Goal: Check status: Check status

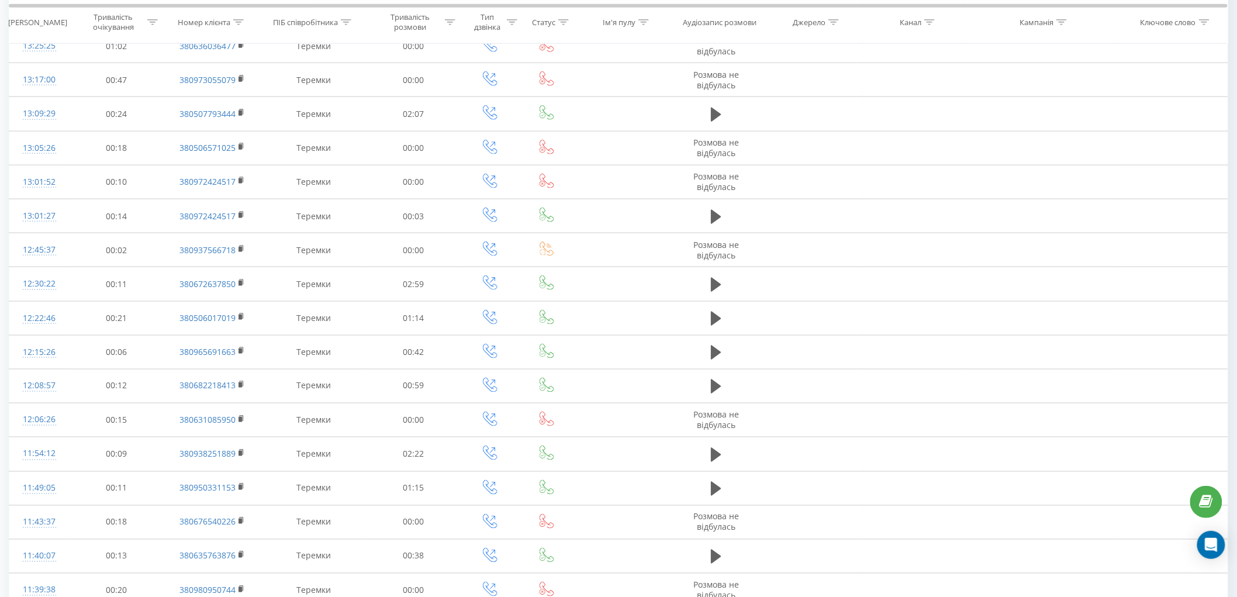
scroll to position [277, 0]
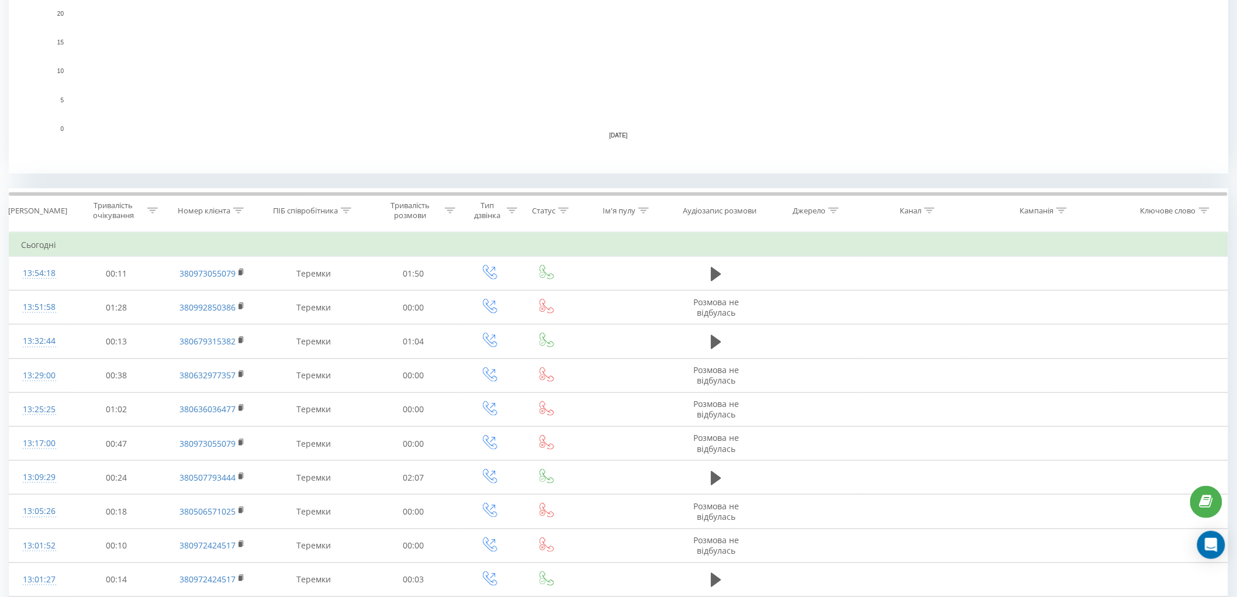
scroll to position [153, 0]
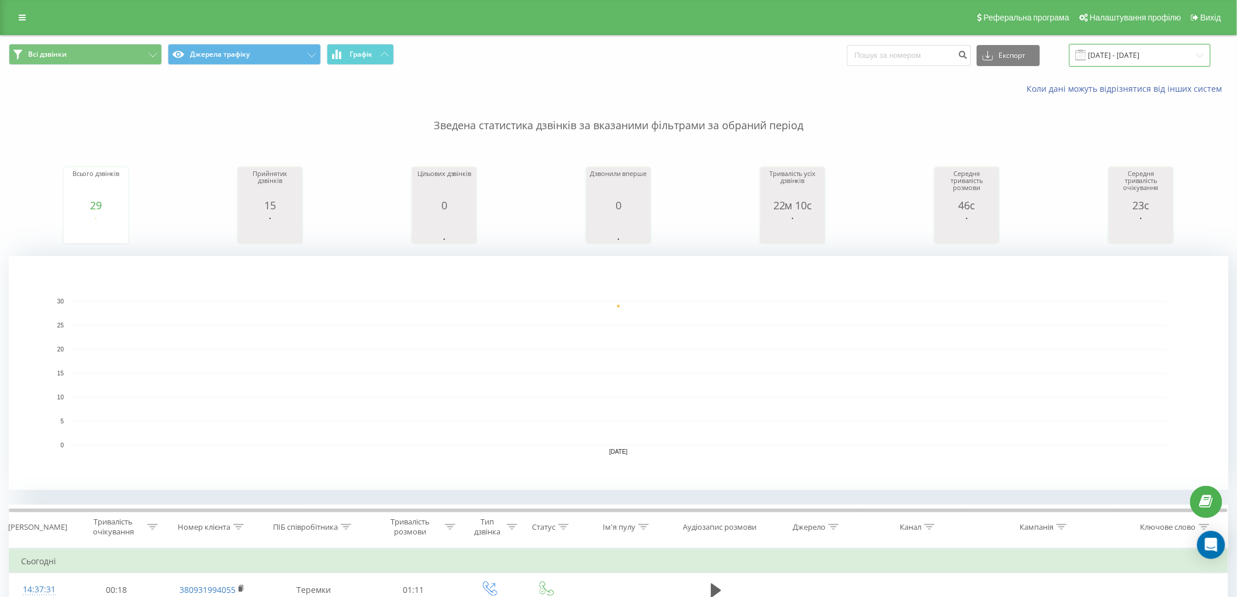
click at [1141, 47] on input "[DATE] - [DATE]" at bounding box center [1139, 55] width 141 height 23
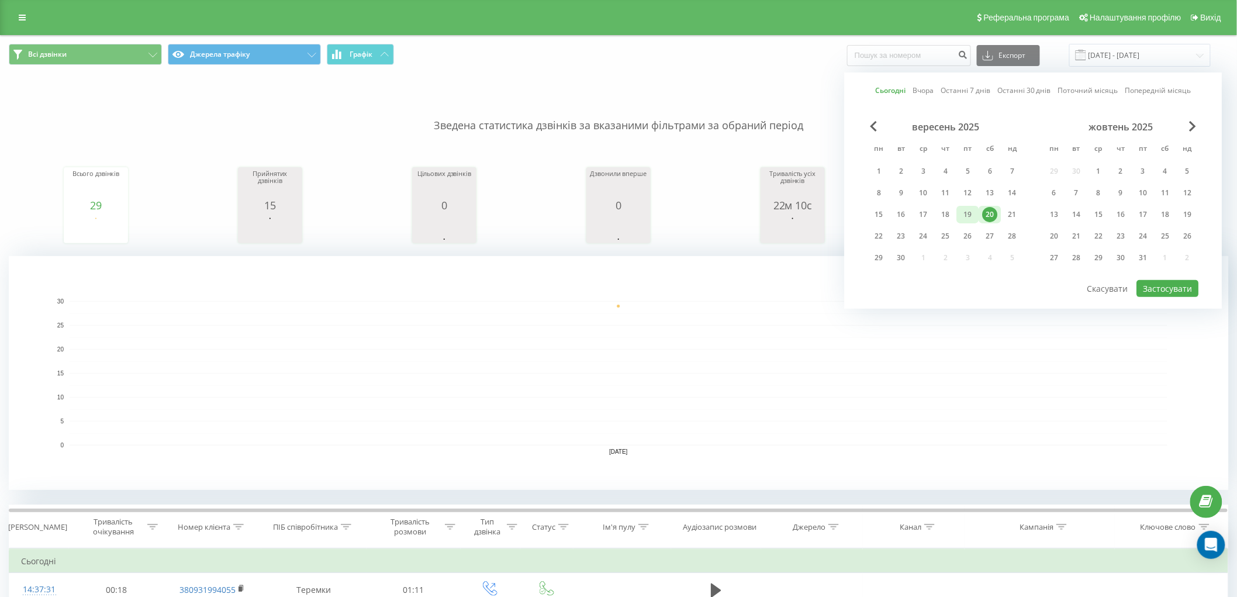
click at [973, 212] on div "19" at bounding box center [968, 214] width 15 height 15
click at [1160, 277] on div "вересень 2025 пн вт ср чт пт сб нд 1 2 3 4 5 6 7 8 9 10 11 12 13 14 15 16 17 18…" at bounding box center [1033, 200] width 331 height 158
click at [1162, 288] on button "Застосувати" at bounding box center [1168, 288] width 62 height 17
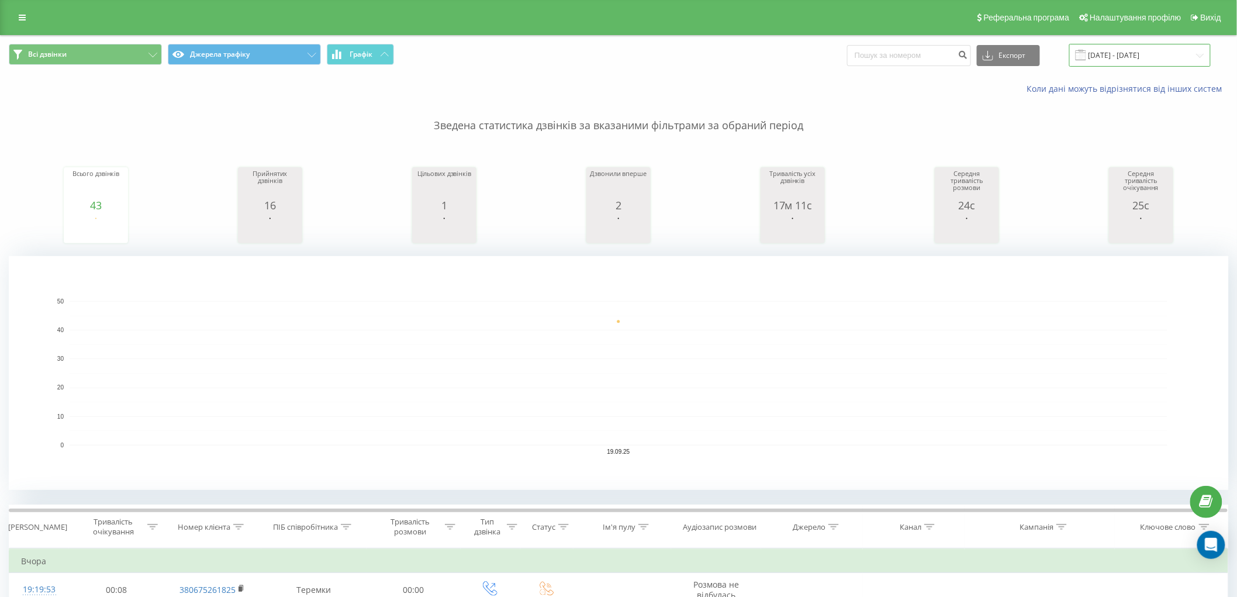
click at [1138, 54] on input "[DATE] - [DATE]" at bounding box center [1139, 55] width 141 height 23
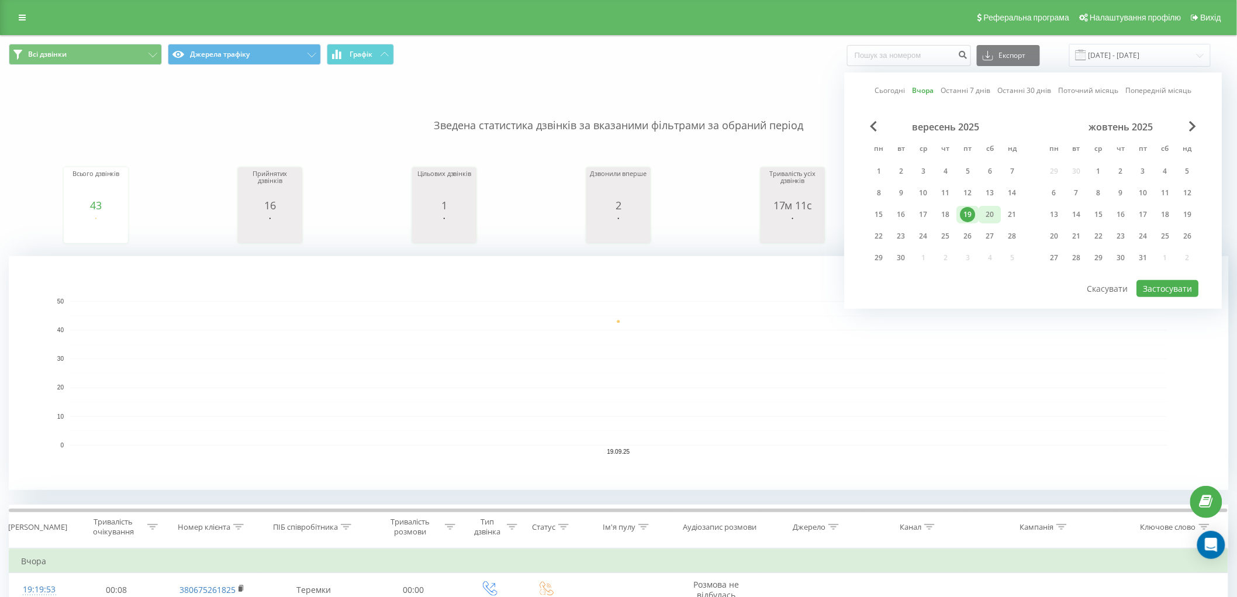
click at [991, 213] on div "20" at bounding box center [990, 214] width 15 height 15
click at [1173, 281] on button "Застосувати" at bounding box center [1168, 288] width 62 height 17
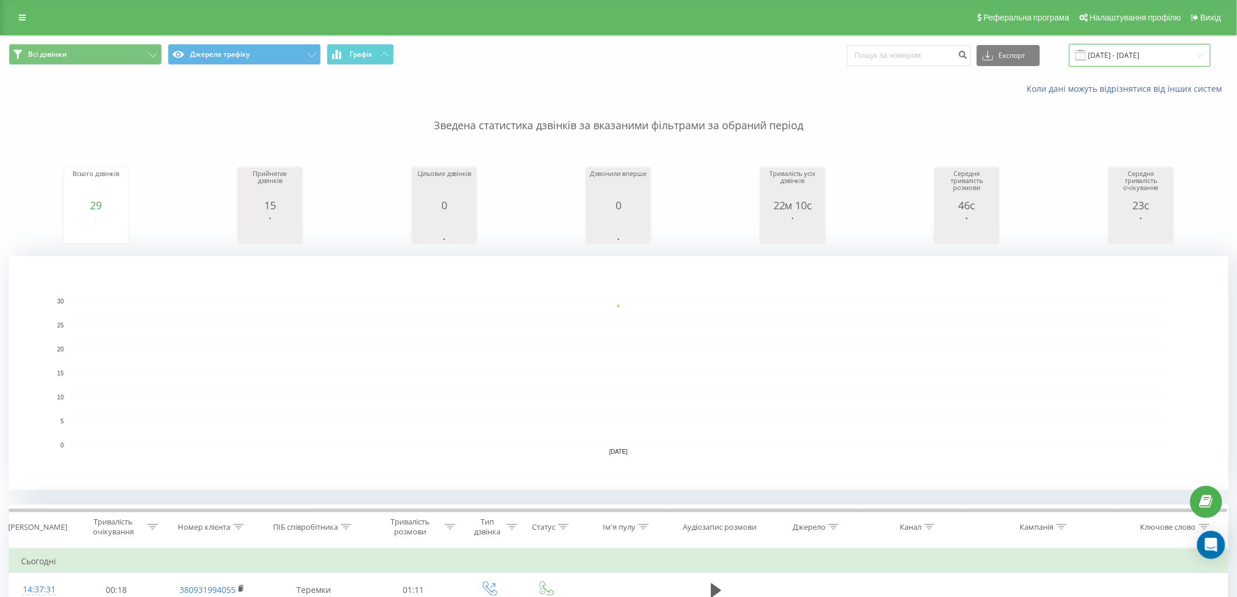
click at [1130, 54] on input "[DATE] - [DATE]" at bounding box center [1139, 55] width 141 height 23
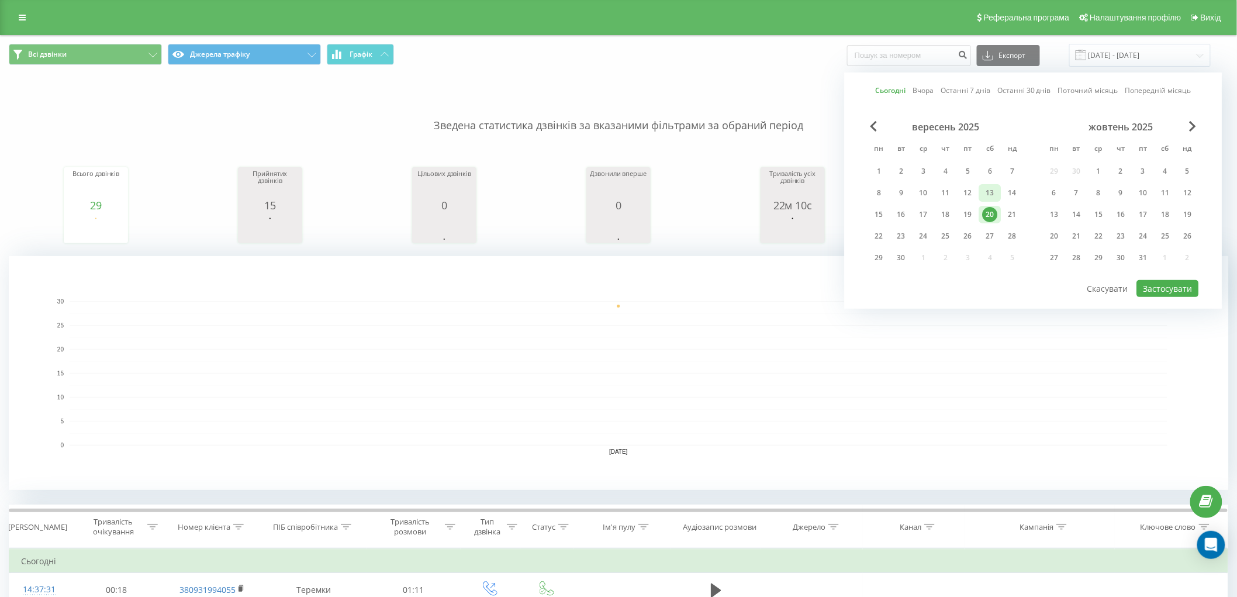
click at [990, 193] on div "13" at bounding box center [990, 192] width 15 height 15
click at [1178, 294] on button "Застосувати" at bounding box center [1168, 288] width 62 height 17
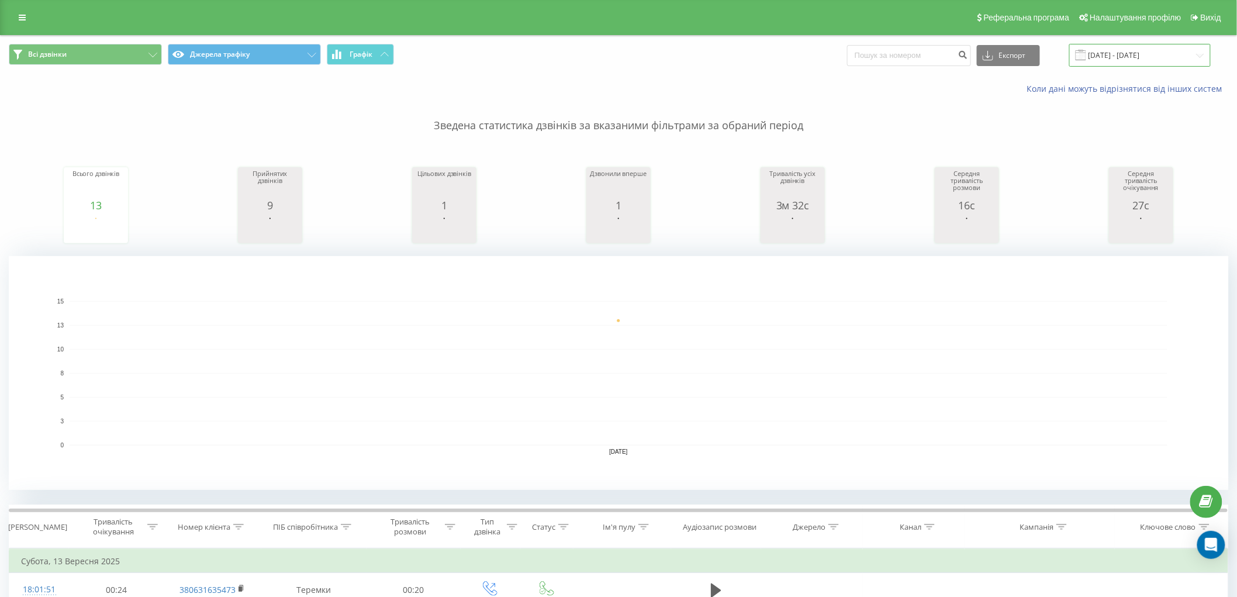
click at [1137, 58] on input "[DATE] - [DATE]" at bounding box center [1139, 55] width 141 height 23
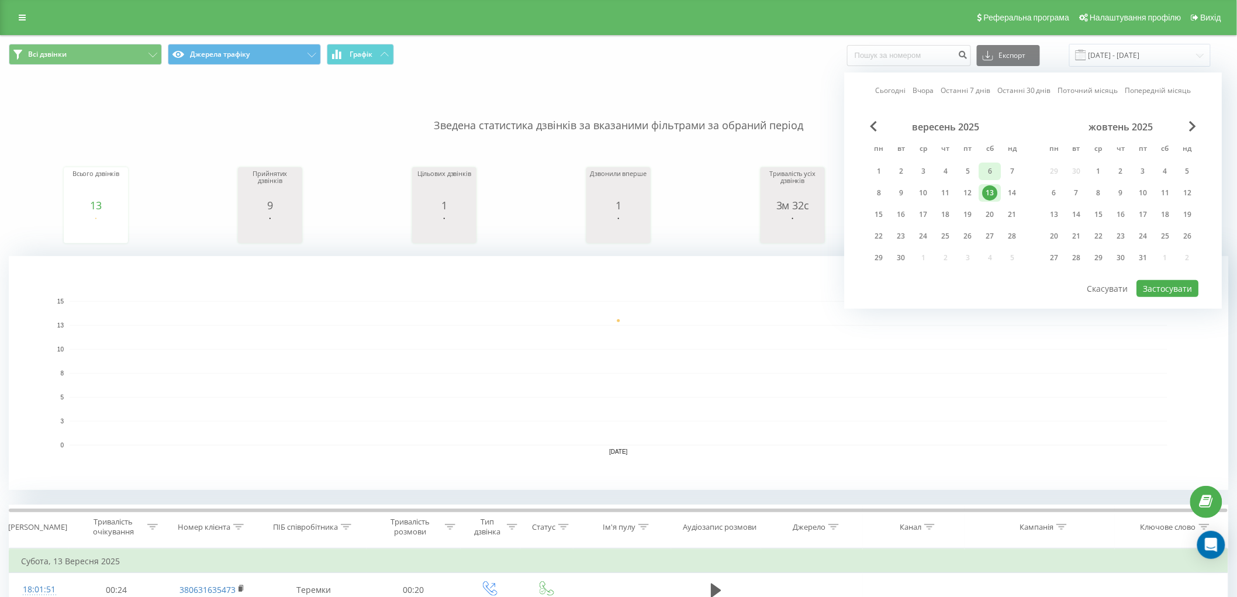
click at [991, 168] on div "6" at bounding box center [990, 171] width 15 height 15
click at [1169, 286] on button "Застосувати" at bounding box center [1168, 288] width 62 height 17
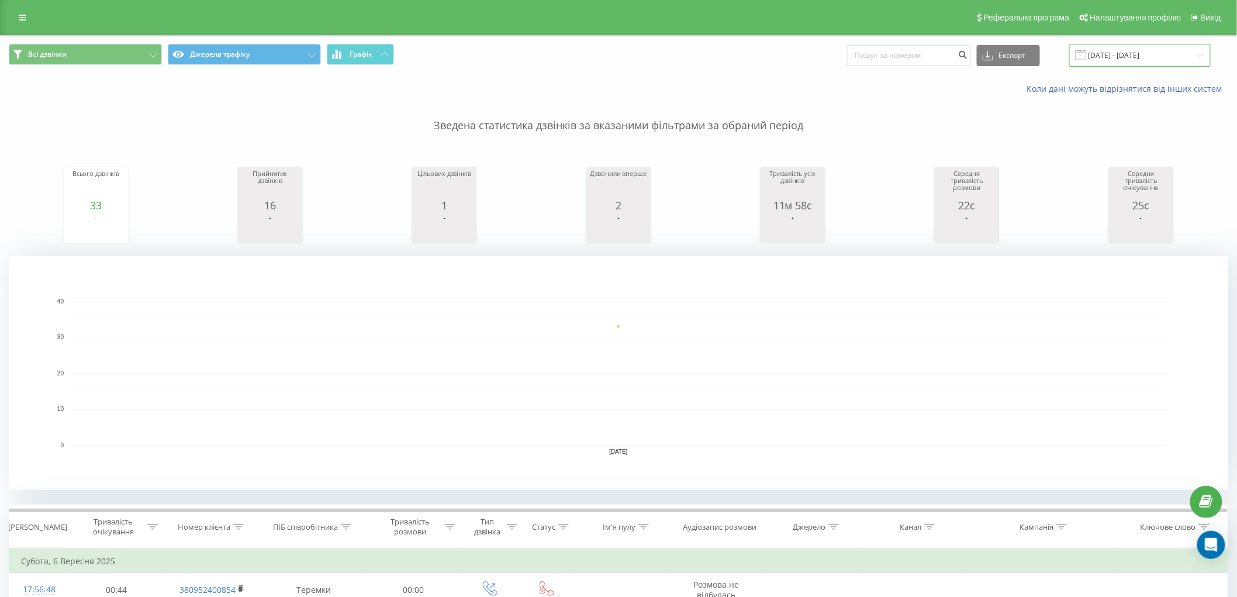
click at [1112, 57] on input "[DATE] - [DATE]" at bounding box center [1139, 55] width 141 height 23
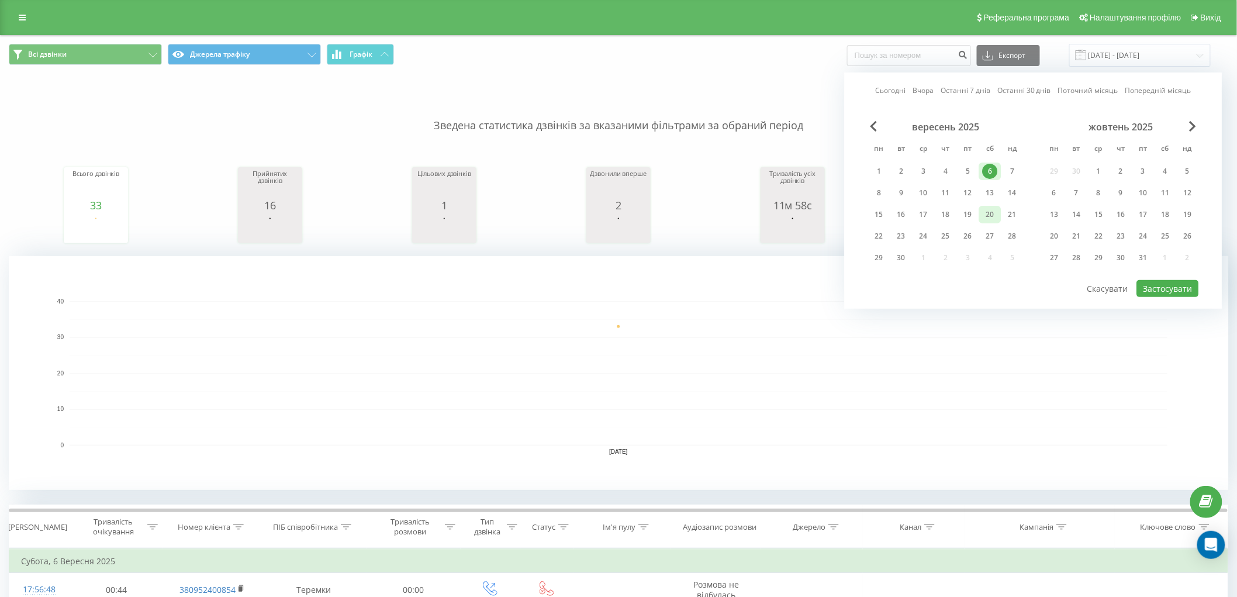
click at [992, 214] on div "20" at bounding box center [990, 214] width 15 height 15
click at [1175, 291] on button "Застосувати" at bounding box center [1168, 288] width 62 height 17
type input "[DATE] - [DATE]"
